Goal: Obtain resource: Obtain resource

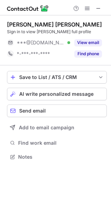
scroll to position [152, 111]
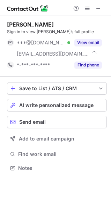
scroll to position [163, 111]
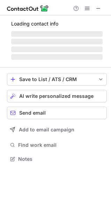
scroll to position [152, 111]
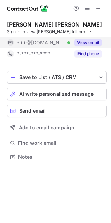
click at [85, 41] on button "View email" at bounding box center [89, 42] width 28 height 7
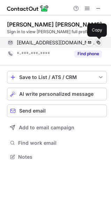
click at [97, 41] on span at bounding box center [99, 43] width 6 height 6
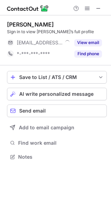
scroll to position [152, 111]
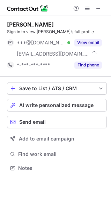
scroll to position [163, 111]
